Goal: Find specific page/section: Find specific page/section

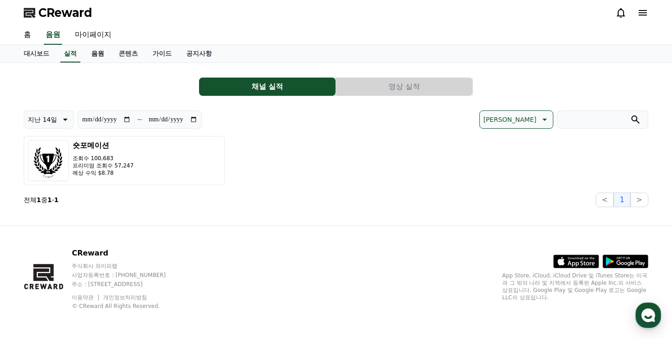
click at [101, 54] on link "음원" at bounding box center [97, 53] width 27 height 17
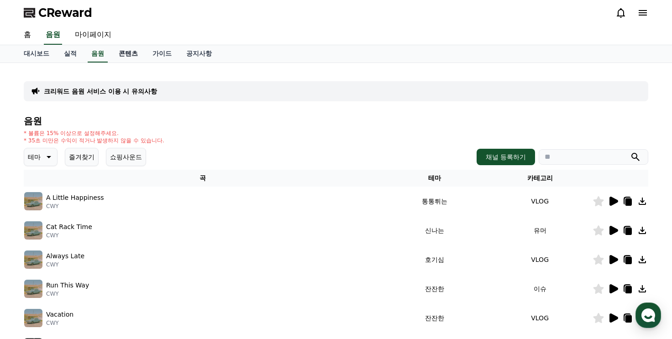
click at [126, 54] on link "콘텐츠" at bounding box center [128, 53] width 34 height 17
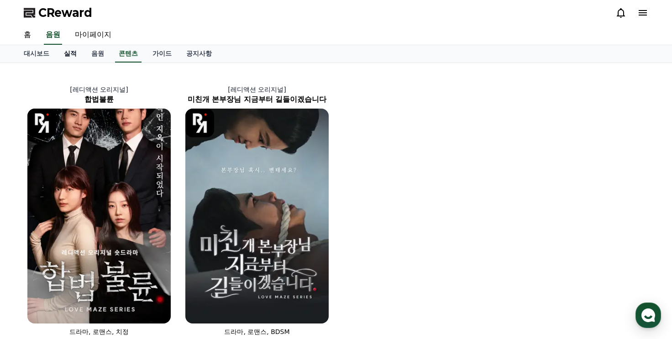
click at [74, 55] on link "실적" at bounding box center [70, 53] width 27 height 17
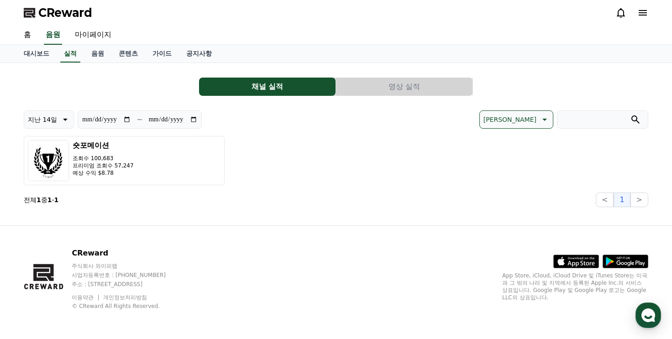
click at [373, 80] on button "영상 실적" at bounding box center [404, 87] width 136 height 18
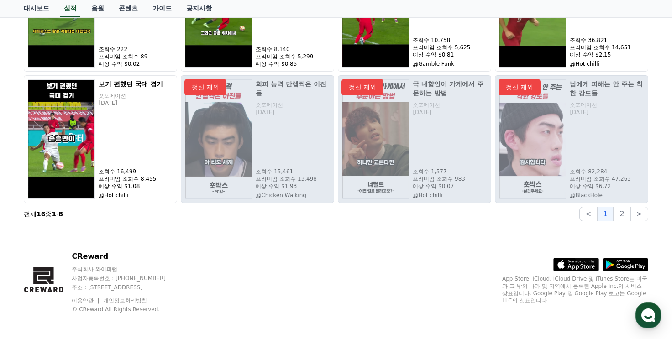
scroll to position [194, 0]
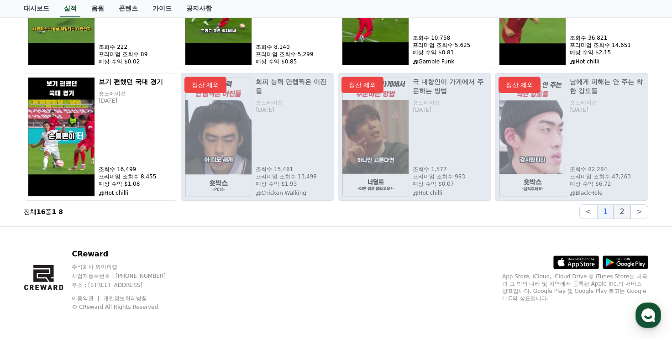
click at [624, 211] on button "2" at bounding box center [621, 211] width 16 height 15
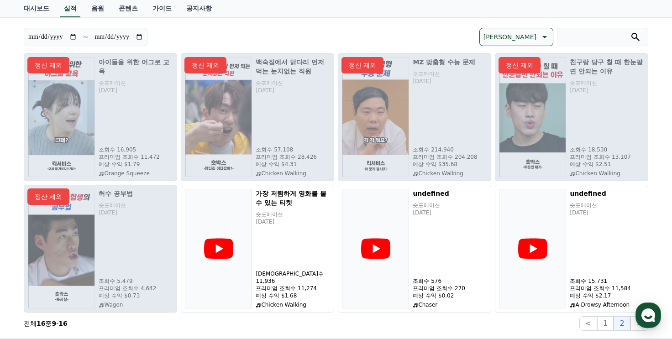
scroll to position [183, 0]
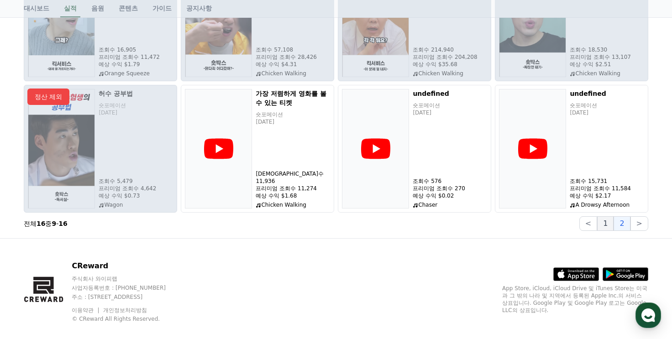
click at [606, 223] on button "1" at bounding box center [605, 223] width 16 height 15
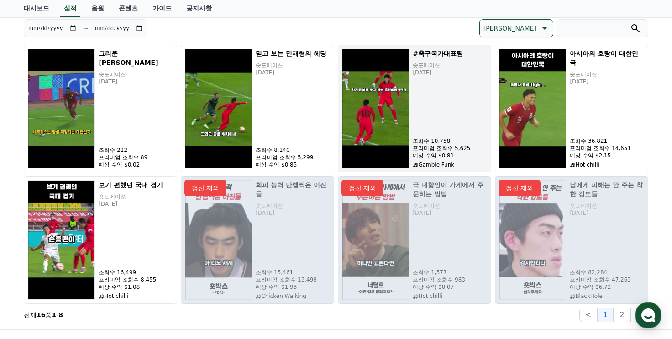
scroll to position [0, 0]
